Goal: Check status: Check status

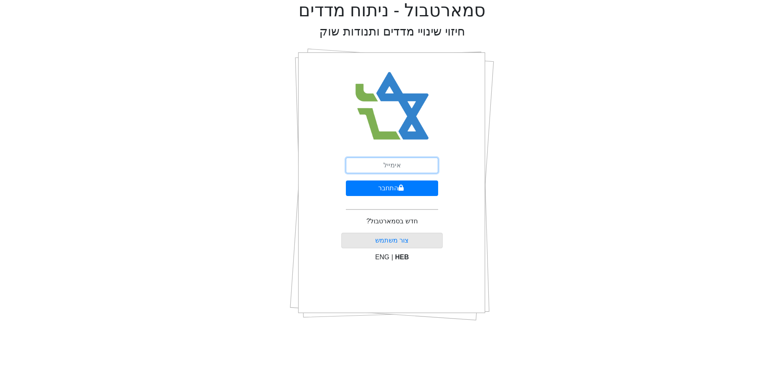
click at [404, 166] on input "email" at bounding box center [392, 166] width 92 height 16
type input "ש"
type input "[EMAIL_ADDRESS][DOMAIN_NAME]"
click at [387, 189] on button "התחבר" at bounding box center [392, 188] width 92 height 16
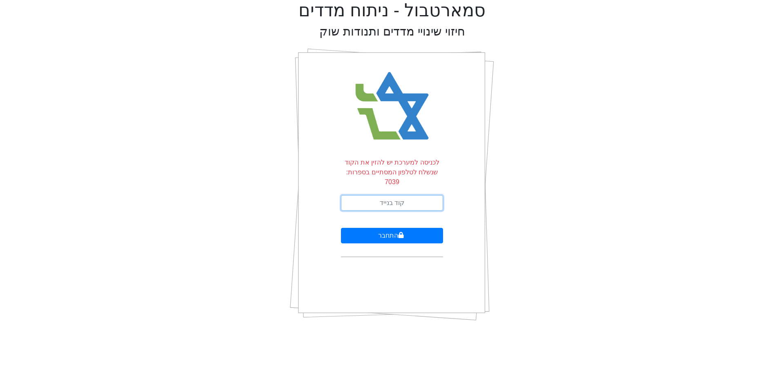
click at [408, 195] on input "text" at bounding box center [392, 203] width 102 height 16
type input "796175"
click at [341, 228] on button "התחבר" at bounding box center [392, 236] width 102 height 16
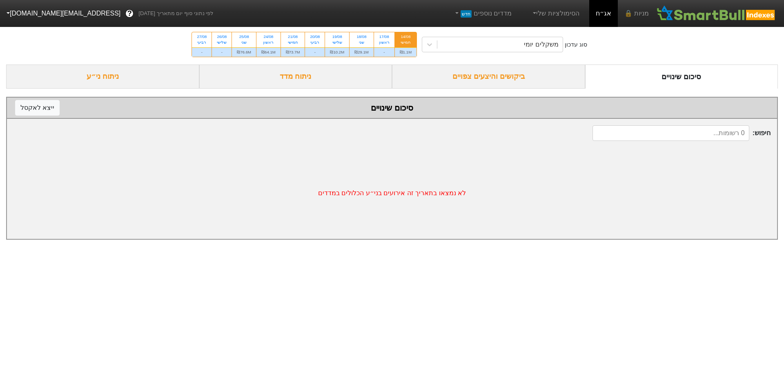
click at [503, 72] on div "ביקושים והיצעים צפויים" at bounding box center [488, 76] width 193 height 24
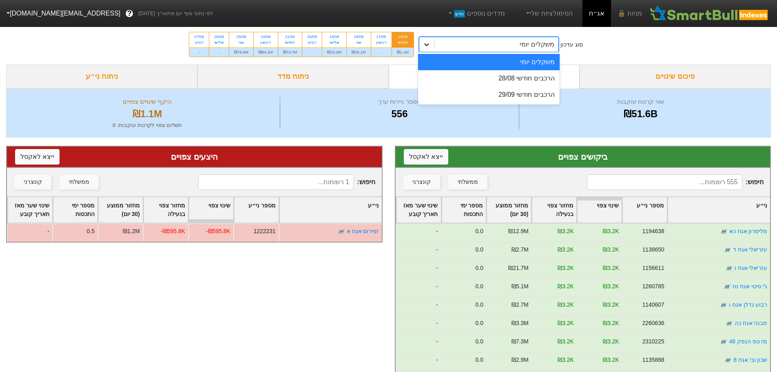
click at [424, 43] on icon at bounding box center [427, 44] width 8 height 8
click at [517, 85] on div "הרכבים חודשי 28/08" at bounding box center [489, 78] width 142 height 16
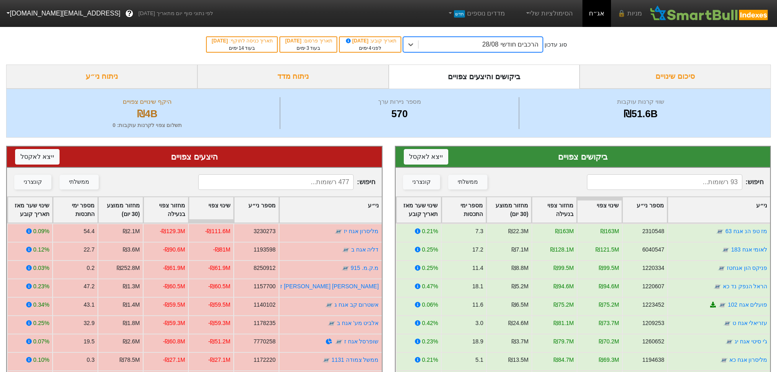
click at [687, 175] on input at bounding box center [664, 182] width 155 height 16
